Goal: Information Seeking & Learning: Find specific fact

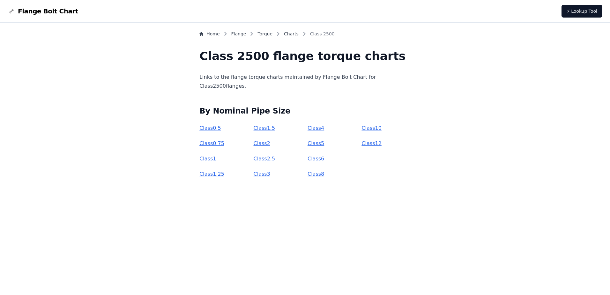
click at [318, 159] on link "Class 6" at bounding box center [316, 159] width 17 height 6
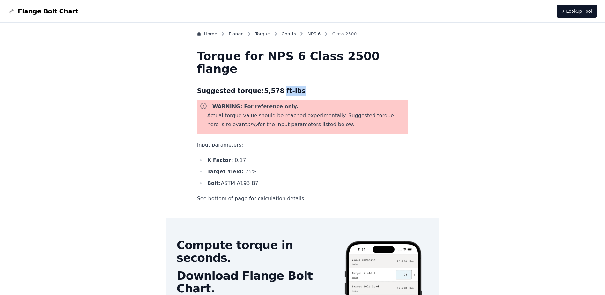
drag, startPoint x: 286, startPoint y: 91, endPoint x: 302, endPoint y: 90, distance: 15.3
click at [302, 90] on h3 "Suggested torque: 5,578 ft-lbs" at bounding box center [302, 91] width 211 height 10
copy h3 "ft-lbs"
drag, startPoint x: 236, startPoint y: 182, endPoint x: 275, endPoint y: 180, distance: 38.7
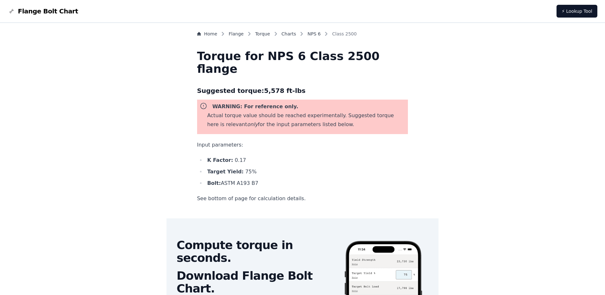
click at [275, 180] on li "Bolt: ASTM A193 B7" at bounding box center [307, 183] width 203 height 9
drag, startPoint x: 275, startPoint y: 180, endPoint x: 260, endPoint y: 185, distance: 16.1
copy li "ASTM A193 B7"
click at [256, 183] on li "Bolt: ASTM A193 B7" at bounding box center [307, 183] width 203 height 9
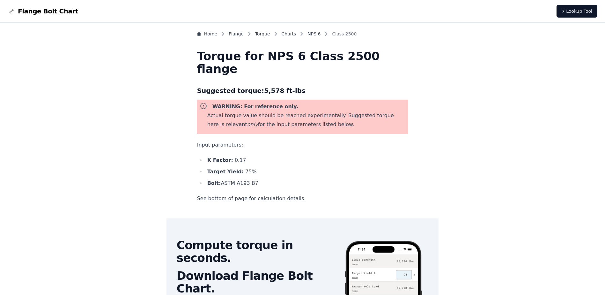
click at [320, 189] on div "Home Flange Torque Charts NPS 6 Class 2500 Torque for NPS 6 Class 2500 flange S…" at bounding box center [302, 287] width 211 height 513
click at [336, 196] on p "See bottom of page for calculation details." at bounding box center [302, 198] width 211 height 9
click at [266, 185] on li "Bolt: ASTM A193 B7" at bounding box center [307, 183] width 203 height 9
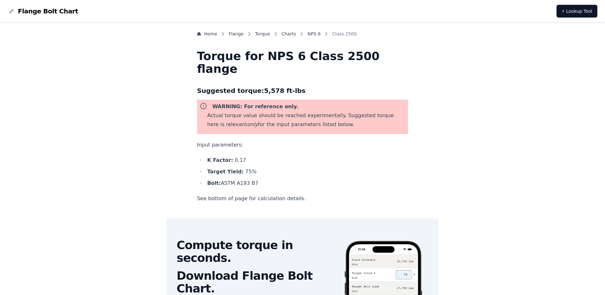
click at [270, 182] on li "Bolt: ASTM A193 B7" at bounding box center [307, 183] width 203 height 9
drag, startPoint x: 273, startPoint y: 184, endPoint x: 222, endPoint y: 156, distance: 58.1
click at [222, 156] on ul "K Factor: 0.17 Target Yield: 75 % Bolt: ASTM A193 B7" at bounding box center [302, 172] width 211 height 32
drag, startPoint x: 222, startPoint y: 156, endPoint x: 233, endPoint y: 170, distance: 18.3
click at [233, 170] on b "Target Yield:" at bounding box center [225, 172] width 36 height 6
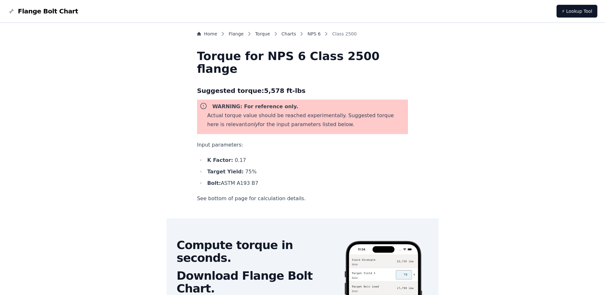
click at [234, 164] on li "K Factor: 0.17" at bounding box center [307, 160] width 203 height 9
click at [261, 181] on li "Bolt: ASTM A193 B7" at bounding box center [307, 183] width 203 height 9
drag, startPoint x: 261, startPoint y: 181, endPoint x: 290, endPoint y: 187, distance: 29.2
click at [290, 187] on li "Bolt: ASTM A193 B7" at bounding box center [307, 183] width 203 height 9
click at [263, 183] on li "Bolt: ASTM A193 B7" at bounding box center [307, 183] width 203 height 9
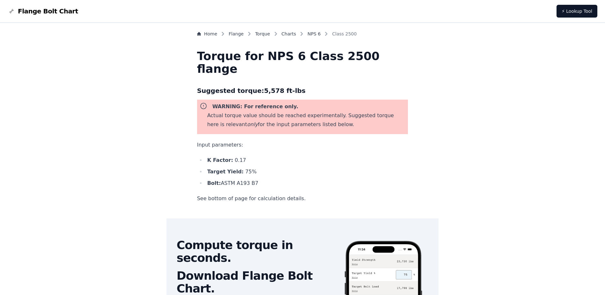
drag, startPoint x: 275, startPoint y: 184, endPoint x: 217, endPoint y: 161, distance: 62.8
click at [217, 161] on ul "K Factor: 0.17 Target Yield: 75 % Bolt: ASTM A193 B7" at bounding box center [302, 172] width 211 height 32
drag, startPoint x: 217, startPoint y: 161, endPoint x: 232, endPoint y: 170, distance: 17.7
click at [232, 170] on b "Target Yield:" at bounding box center [225, 172] width 36 height 6
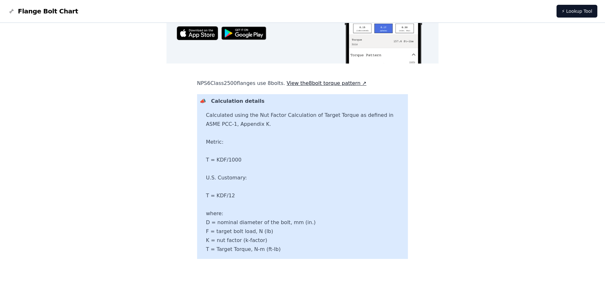
scroll to position [287, 0]
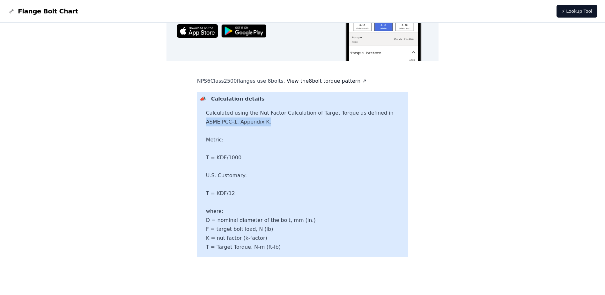
drag, startPoint x: 224, startPoint y: 122, endPoint x: 282, endPoint y: 123, distance: 58.4
click at [282, 123] on p "Calculated using the Nut Factor Calculation of Target Torque as defined in ASME…" at bounding box center [306, 180] width 200 height 143
drag, startPoint x: 226, startPoint y: 122, endPoint x: 286, endPoint y: 121, distance: 60.0
click at [286, 121] on p "Calculated using the Nut Factor Calculation of Target Torque as defined in ASME…" at bounding box center [306, 180] width 200 height 143
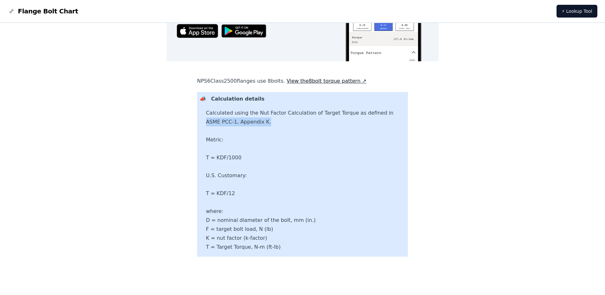
click at [285, 121] on p "Calculated using the Nut Factor Calculation of Target Torque as defined in ASME…" at bounding box center [306, 180] width 200 height 143
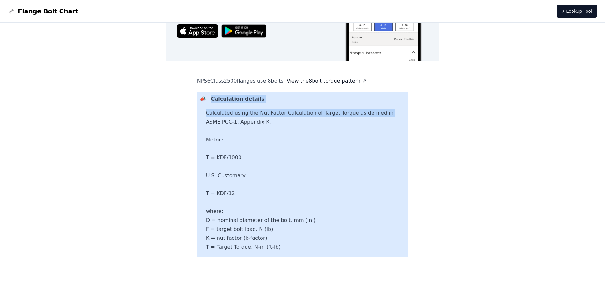
click at [224, 120] on div "📣 Calculation details Calculated using the Nut Factor Calculation of Target Tor…" at bounding box center [302, 174] width 211 height 165
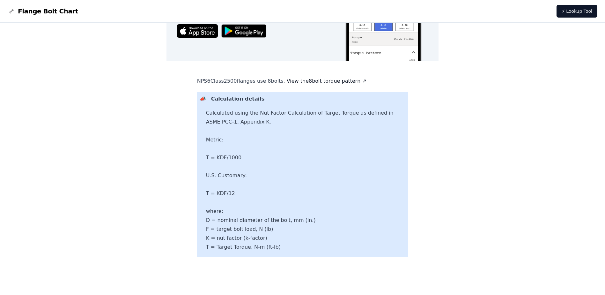
drag, startPoint x: 224, startPoint y: 120, endPoint x: 227, endPoint y: 123, distance: 3.6
click at [227, 123] on p "Calculated using the Nut Factor Calculation of Target Torque as defined in ASME…" at bounding box center [306, 180] width 200 height 143
drag, startPoint x: 227, startPoint y: 123, endPoint x: 283, endPoint y: 123, distance: 55.9
click at [283, 123] on p "Calculated using the Nut Factor Calculation of Target Torque as defined in ASME…" at bounding box center [306, 180] width 200 height 143
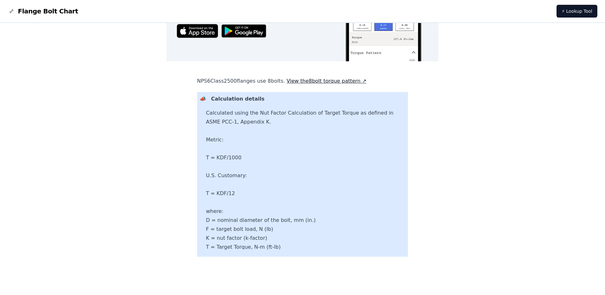
click at [282, 193] on p "Calculated using the Nut Factor Calculation of Target Torque as defined in ASME…" at bounding box center [306, 180] width 200 height 143
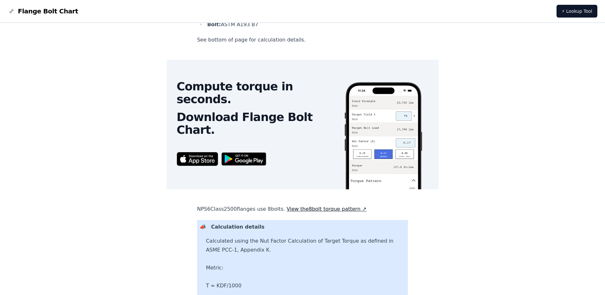
scroll to position [0, 0]
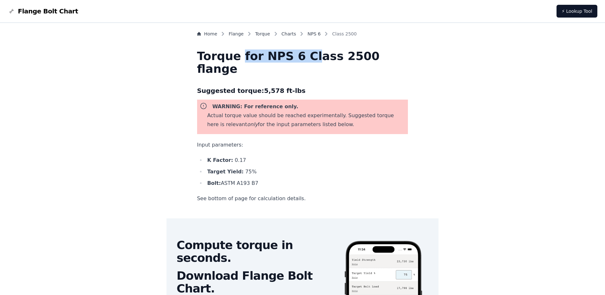
drag, startPoint x: 257, startPoint y: 57, endPoint x: 325, endPoint y: 58, distance: 68.3
click at [325, 58] on h1 "Torque for NPS 6 Class 2500 flange" at bounding box center [302, 63] width 211 height 26
drag, startPoint x: 325, startPoint y: 58, endPoint x: 325, endPoint y: 73, distance: 15.3
click at [325, 73] on h1 "Torque for NPS 6 Class 2500 flange" at bounding box center [302, 63] width 211 height 26
click at [236, 59] on h1 "Torque for NPS 6 Class 2500 flange" at bounding box center [302, 63] width 211 height 26
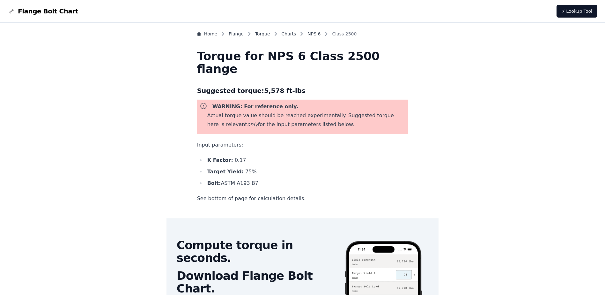
click at [237, 67] on h1 "Torque for NPS 6 Class 2500 flange" at bounding box center [302, 63] width 211 height 26
click at [243, 78] on div "Home Flange Torque Charts NPS 6 Class 2500 Torque for NPS 6 Class 2500 flange S…" at bounding box center [302, 287] width 211 height 513
drag, startPoint x: 243, startPoint y: 78, endPoint x: 274, endPoint y: 90, distance: 32.7
click at [274, 90] on h3 "Suggested torque: 5,578 ft-lbs" at bounding box center [302, 91] width 211 height 10
click at [289, 83] on div "Home Flange Torque Charts NPS 6 Class 2500 Torque for NPS 6 Class 2500 flange S…" at bounding box center [302, 287] width 211 height 513
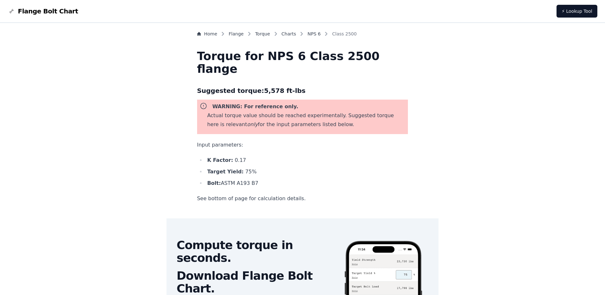
click at [280, 93] on h3 "Suggested torque: 5,578 ft-lbs" at bounding box center [302, 91] width 211 height 10
drag, startPoint x: 271, startPoint y: 93, endPoint x: 317, endPoint y: 90, distance: 46.0
click at [317, 90] on h3 "Suggested torque: 5,578 ft-lbs" at bounding box center [302, 91] width 211 height 10
click at [277, 152] on div "Home Flange Torque Charts NPS 6 Class 2500 Torque for NPS 6 Class 2500 flange S…" at bounding box center [302, 287] width 211 height 513
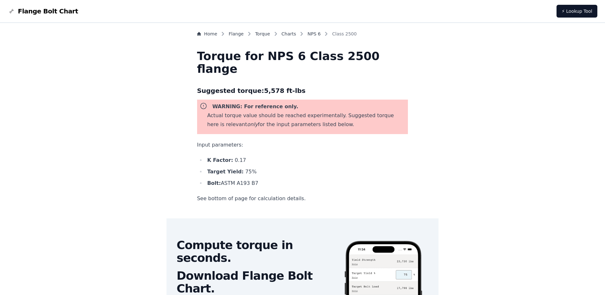
drag, startPoint x: 243, startPoint y: 161, endPoint x: 301, endPoint y: 184, distance: 62.4
click at [301, 184] on ul "K Factor: 0.17 Target Yield: 75 % Bolt: ASTM A193 B7" at bounding box center [302, 172] width 211 height 32
drag, startPoint x: 301, startPoint y: 184, endPoint x: 306, endPoint y: 188, distance: 6.2
click at [304, 186] on li "Bolt: ASTM A193 B7" at bounding box center [307, 183] width 203 height 9
click at [262, 197] on p "See bottom of page for calculation details." at bounding box center [302, 198] width 211 height 9
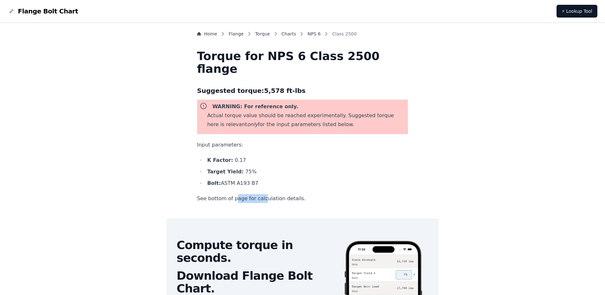
drag, startPoint x: 249, startPoint y: 201, endPoint x: 284, endPoint y: 200, distance: 35.1
click at [284, 200] on p "See bottom of page for calculation details." at bounding box center [302, 198] width 211 height 9
click at [220, 206] on div "Home Flange Torque Charts NPS 6 Class 2500 Torque for NPS 6 Class 2500 flange S…" at bounding box center [302, 287] width 211 height 513
click at [227, 196] on p "See bottom of page for calculation details." at bounding box center [302, 198] width 211 height 9
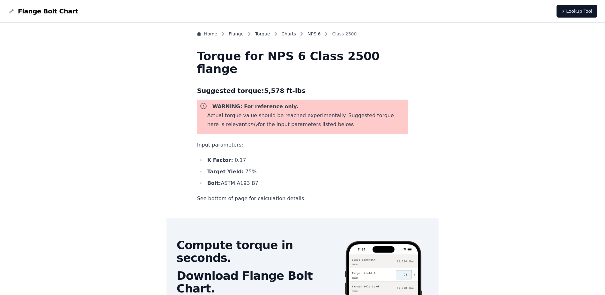
click at [256, 197] on p "See bottom of page for calculation details." at bounding box center [302, 198] width 211 height 9
